Goal: Information Seeking & Learning: Learn about a topic

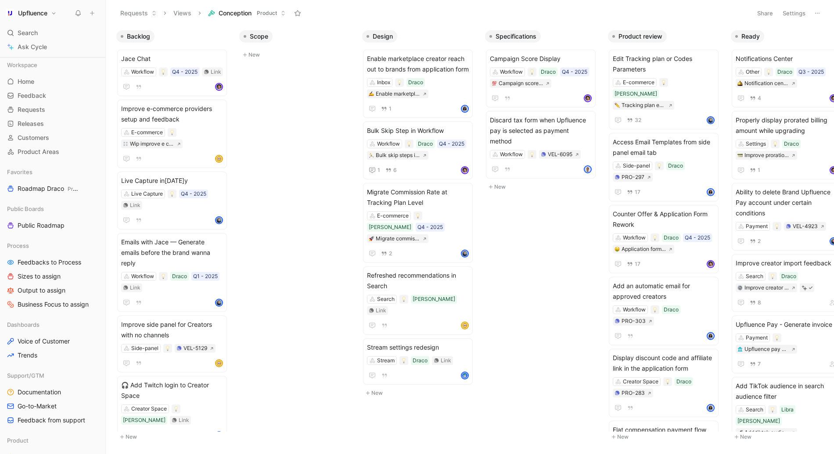
scroll to position [187, 0]
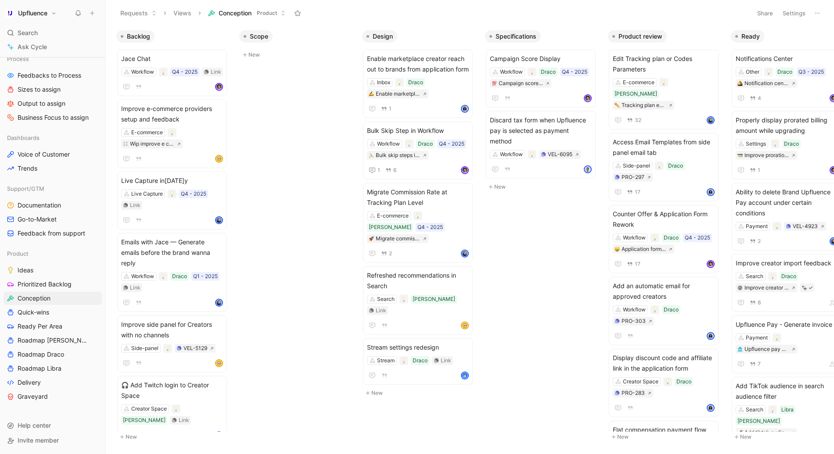
click at [350, 18] on div "Requests Views Conception Product" at bounding box center [431, 13] width 632 height 15
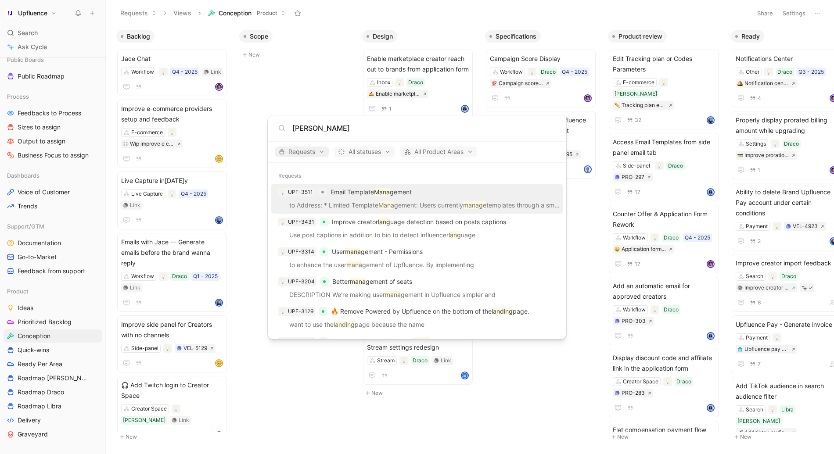
click at [298, 155] on span "Requests" at bounding box center [302, 152] width 46 height 11
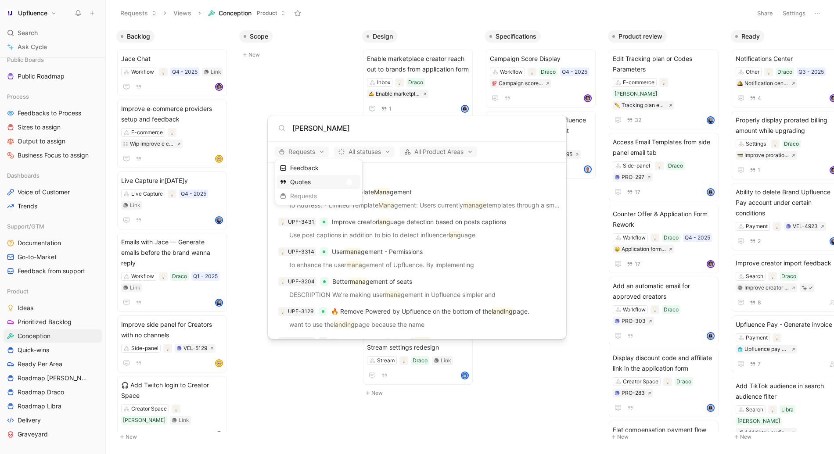
click at [350, 179] on div "Quotes" at bounding box center [318, 182] width 83 height 14
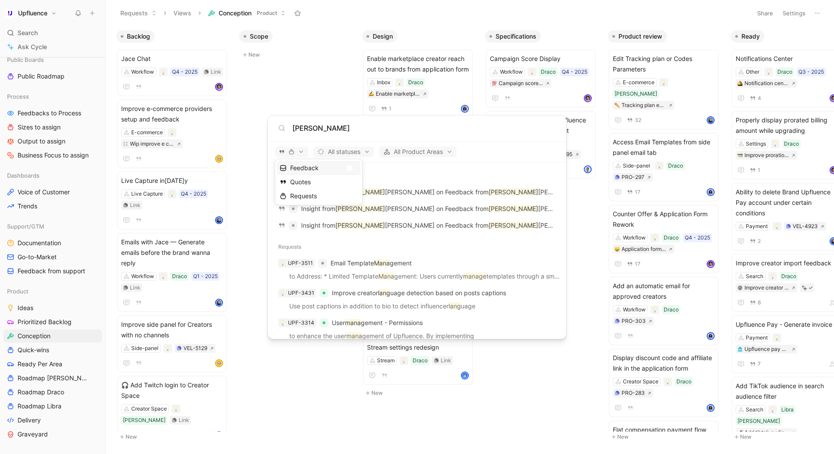
click at [352, 166] on div "Feedback" at bounding box center [318, 168] width 83 height 14
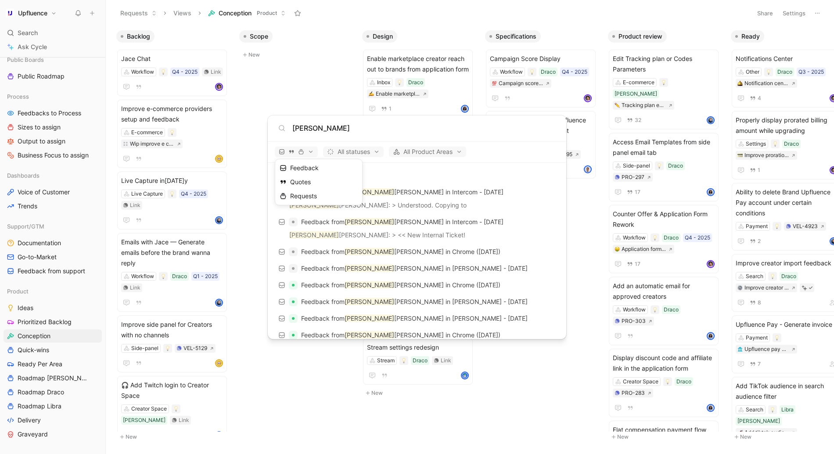
click at [529, 155] on div at bounding box center [417, 227] width 834 height 454
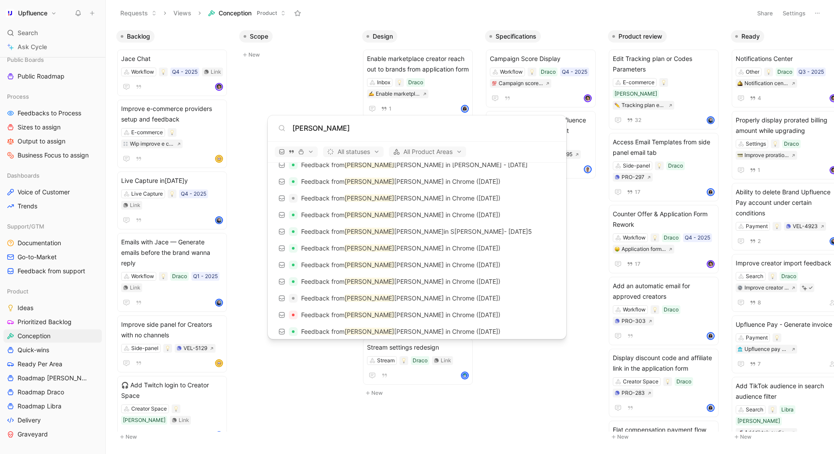
scroll to position [126, 0]
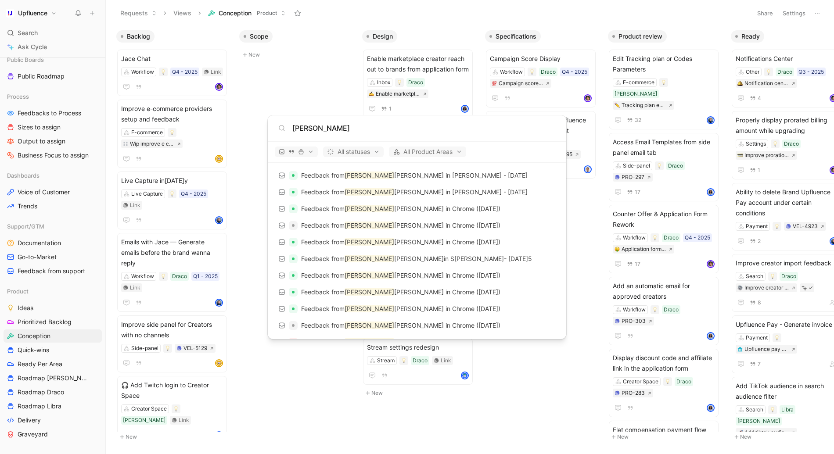
click at [323, 127] on input "[PERSON_NAME]" at bounding box center [423, 128] width 263 height 11
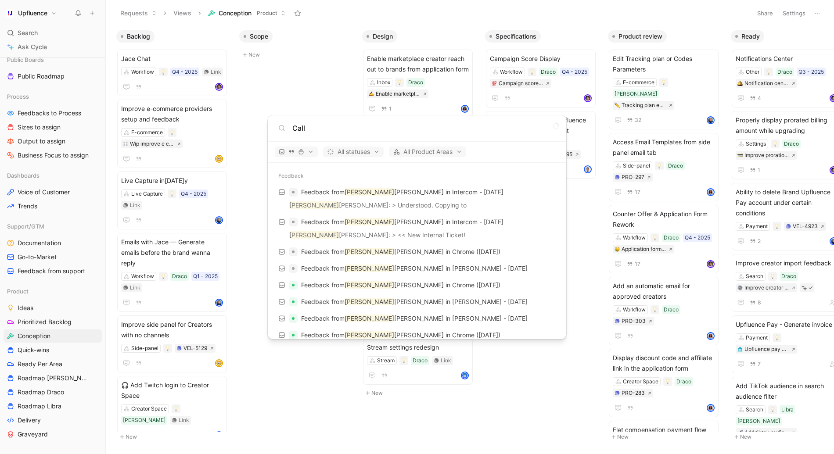
click at [331, 127] on input "Call" at bounding box center [423, 128] width 263 height 11
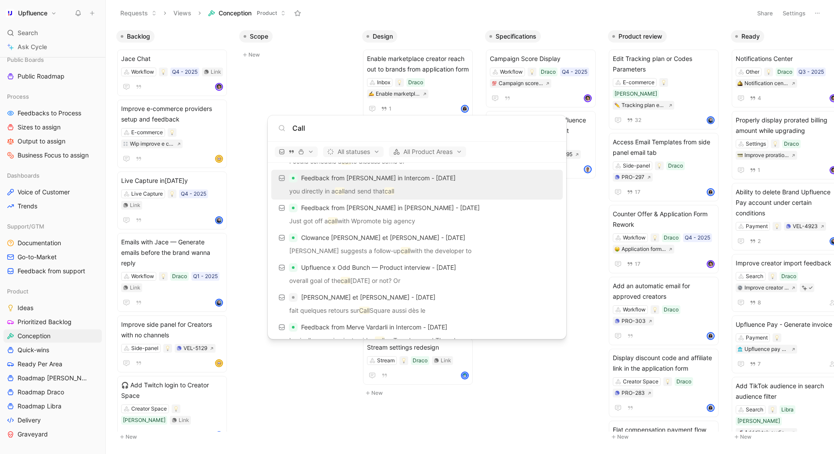
scroll to position [232, 0]
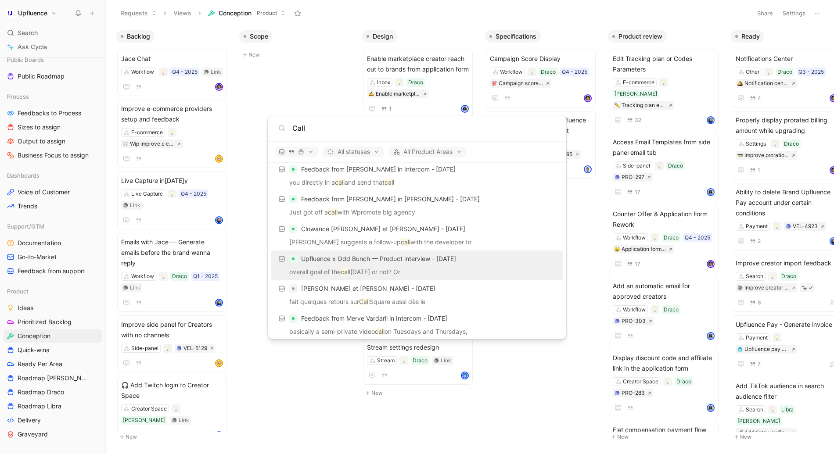
type input "Call"
click at [465, 264] on div "Upfluence x Odd Bunch — Product interview - [DATE]" at bounding box center [417, 259] width 286 height 16
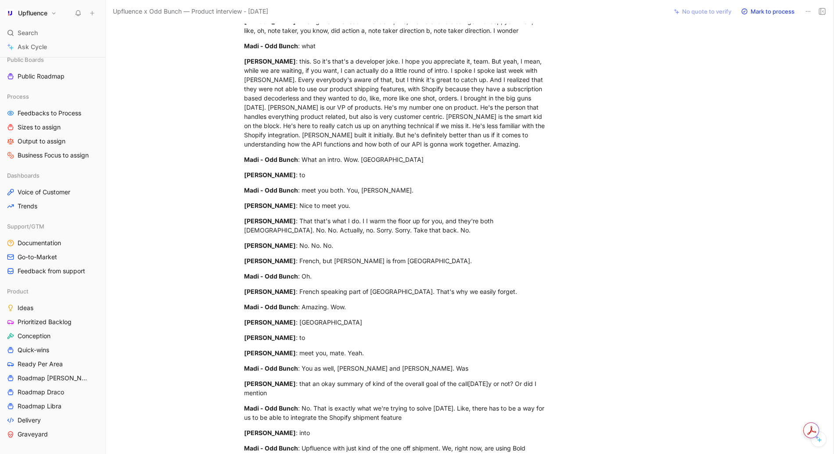
scroll to position [750, 0]
click at [245, 140] on div "[PERSON_NAME] : this. So it's that's a developer joke. I hope you appreciate it…" at bounding box center [396, 101] width 304 height 92
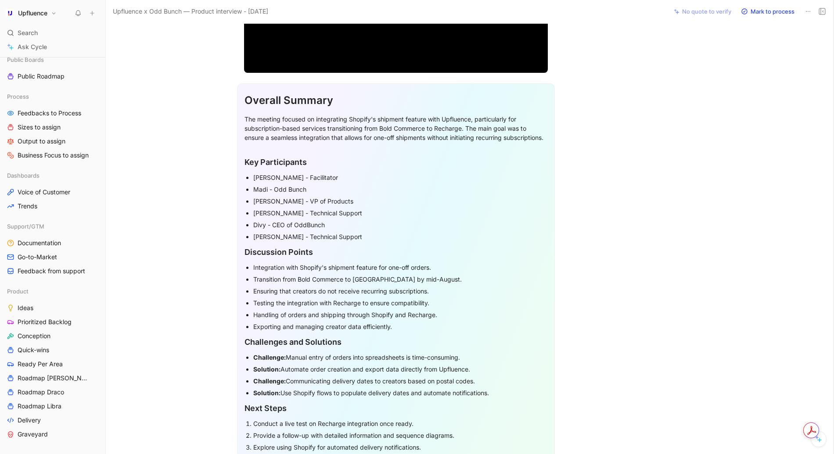
scroll to position [0, 0]
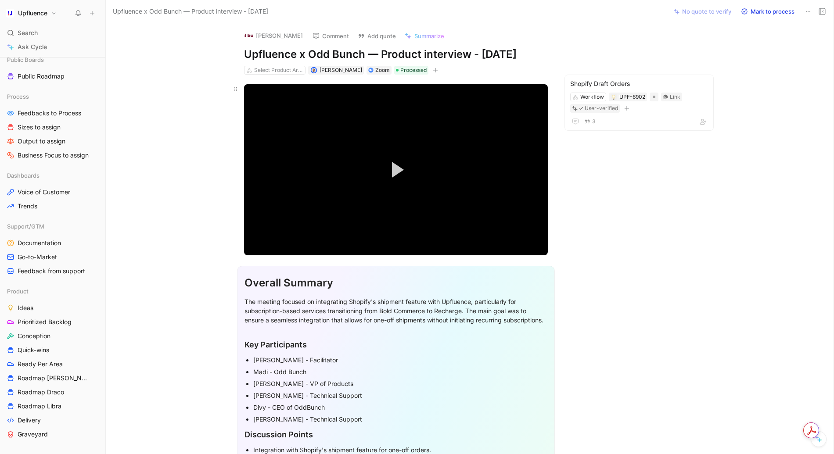
click at [316, 213] on video "Video Player" at bounding box center [396, 169] width 304 height 171
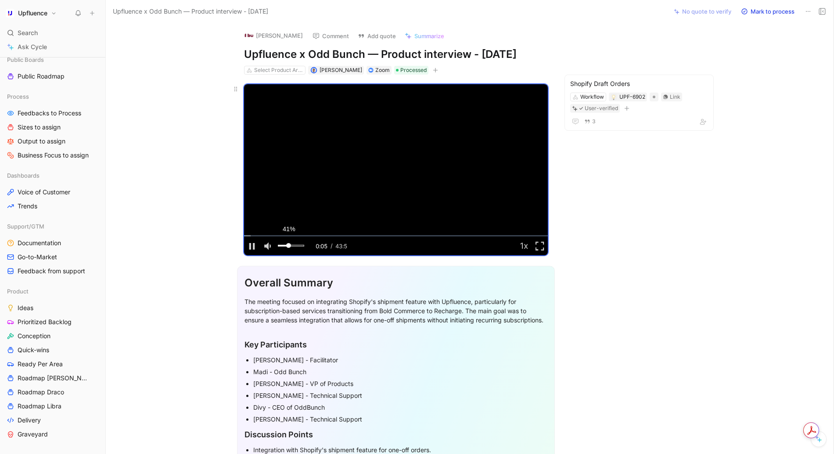
click at [288, 245] on div "41%" at bounding box center [291, 246] width 32 height 19
click at [295, 246] on div "Volume Level" at bounding box center [286, 246] width 17 height 2
click at [301, 245] on div "88%" at bounding box center [291, 246] width 26 height 2
click at [253, 235] on div "01:20" at bounding box center [253, 235] width 0 height 1
click at [252, 235] on div "01:08" at bounding box center [252, 235] width 0 height 1
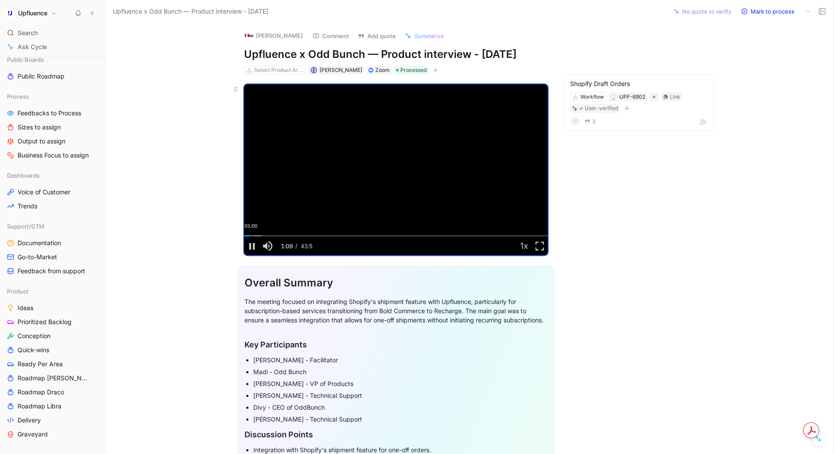
click at [251, 235] on div "01:00" at bounding box center [251, 235] width 0 height 1
click at [250, 235] on div "00:53" at bounding box center [250, 235] width 0 height 1
click at [249, 236] on div "00:45" at bounding box center [249, 235] width 0 height 1
click at [400, 169] on video "Video Player" at bounding box center [396, 169] width 304 height 171
